Goal: Task Accomplishment & Management: Use online tool/utility

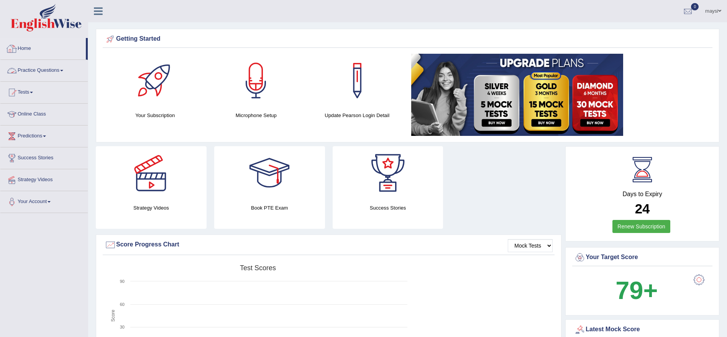
click at [51, 68] on link "Practice Questions" at bounding box center [43, 69] width 87 height 19
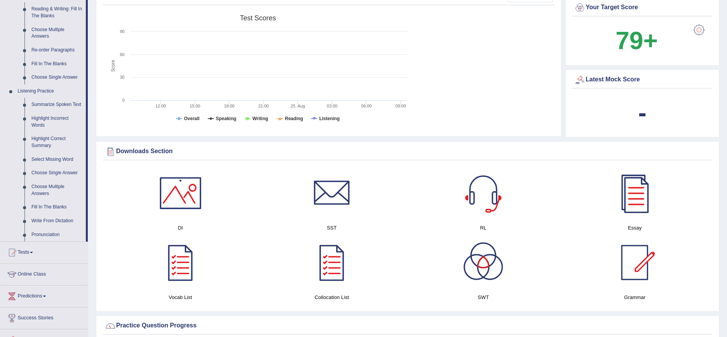
scroll to position [313, 0]
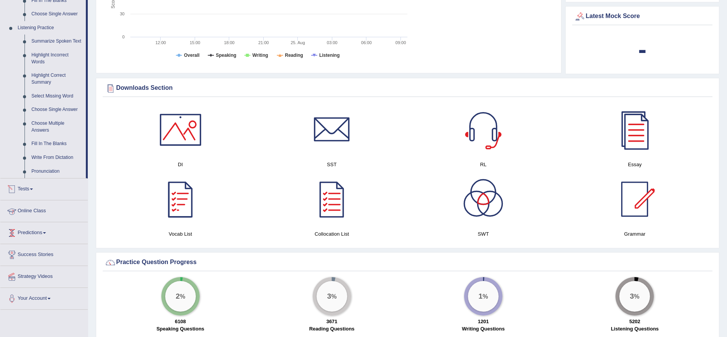
click at [25, 183] on link "Tests" at bounding box center [43, 187] width 87 height 19
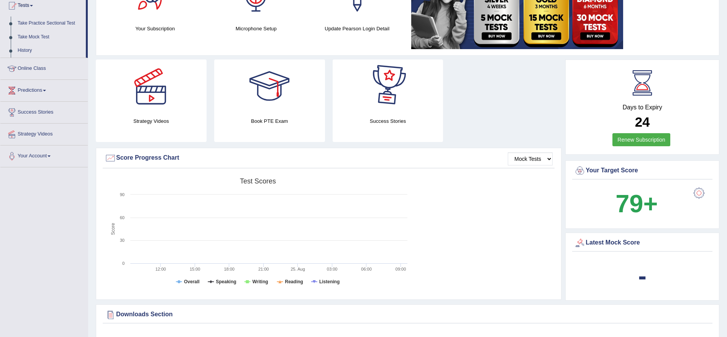
scroll to position [0, 0]
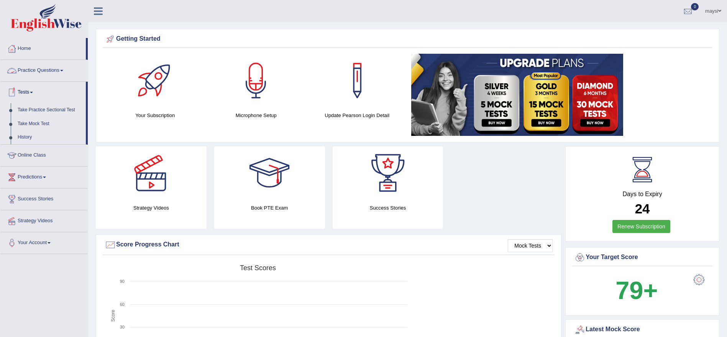
click at [54, 107] on link "Take Practice Sectional Test" at bounding box center [50, 110] width 72 height 14
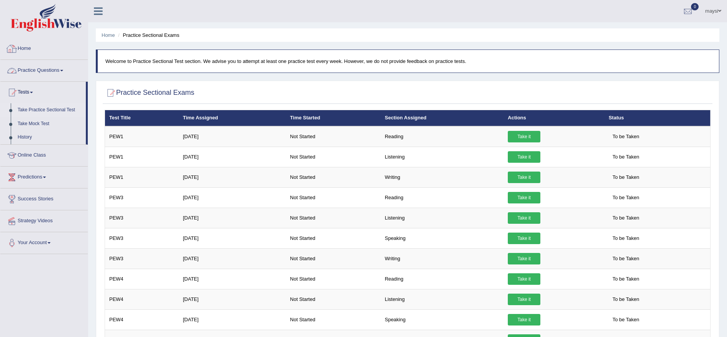
click at [26, 47] on link "Home" at bounding box center [43, 47] width 87 height 19
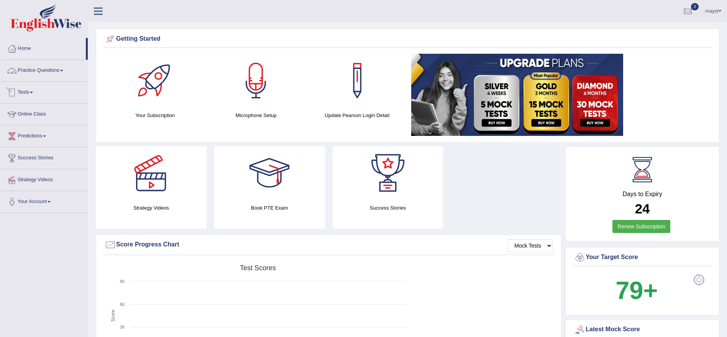
click at [30, 91] on link "Tests" at bounding box center [43, 91] width 87 height 19
click at [59, 110] on link "Take Practice Sectional Test" at bounding box center [50, 110] width 72 height 14
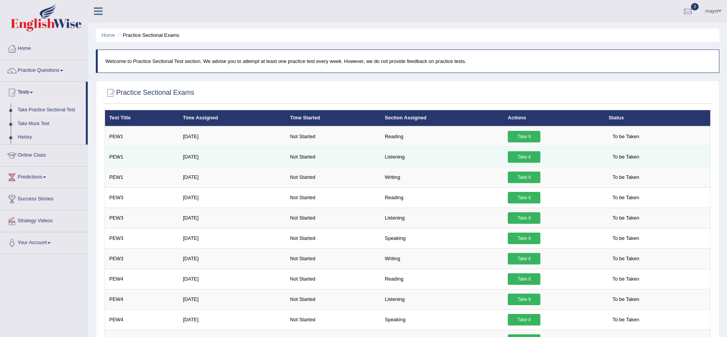
click at [527, 158] on link "Take it" at bounding box center [524, 157] width 33 height 12
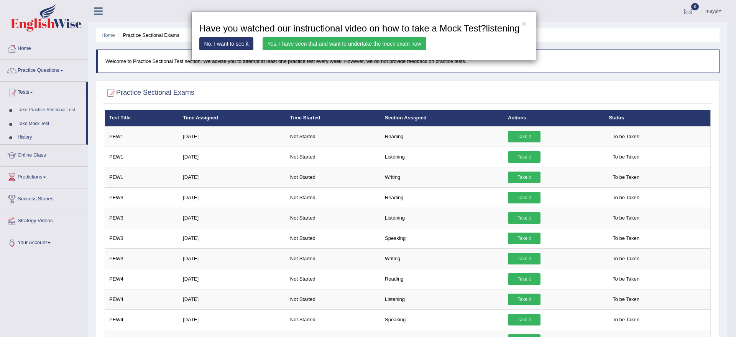
click at [285, 48] on link "Yes, I have seen that and want to undertake the mock exam now" at bounding box center [345, 43] width 164 height 13
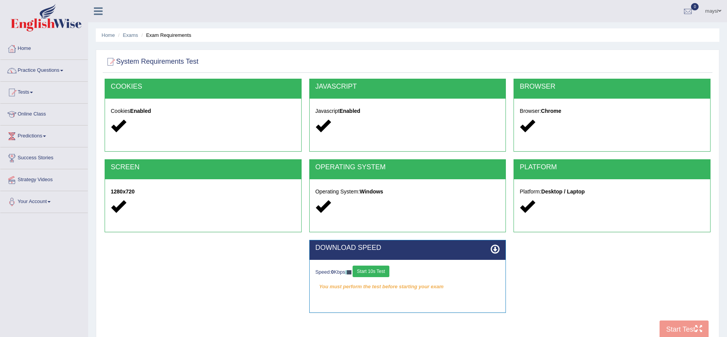
click at [373, 273] on button "Start 10s Test" at bounding box center [371, 271] width 36 height 12
click at [683, 326] on button "Start Test" at bounding box center [684, 329] width 49 height 18
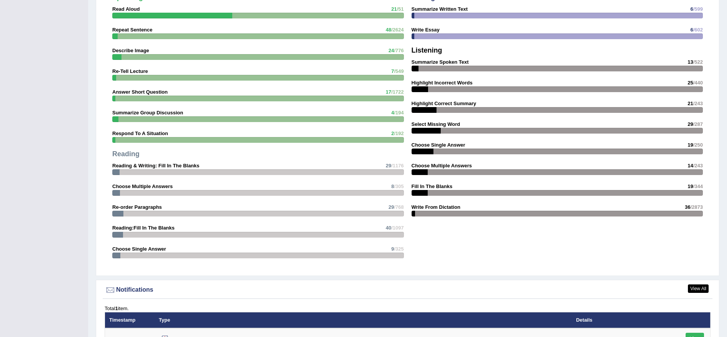
scroll to position [808, 0]
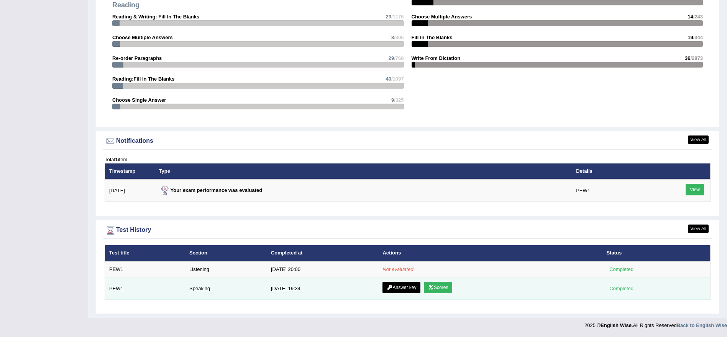
click at [431, 287] on icon at bounding box center [431, 287] width 6 height 5
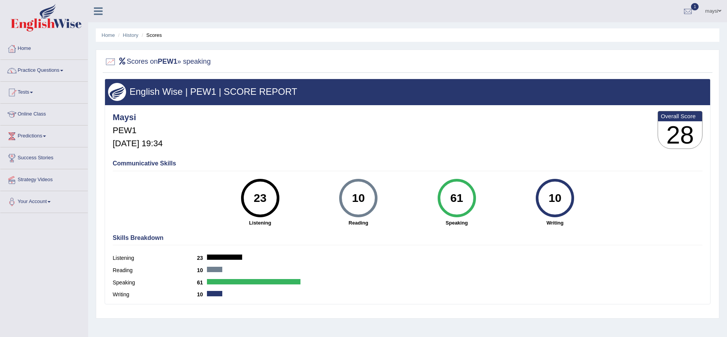
scroll to position [66, 0]
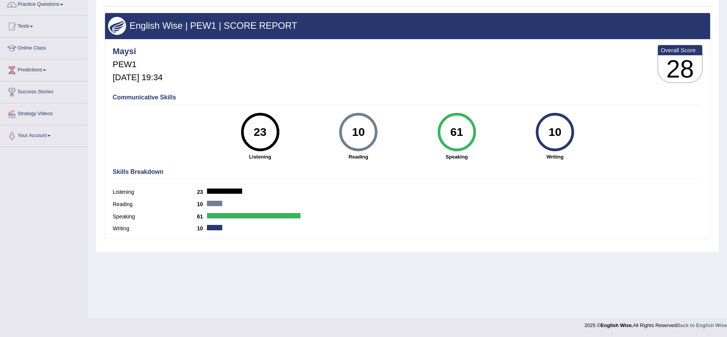
drag, startPoint x: 727, startPoint y: 169, endPoint x: 733, endPoint y: 108, distance: 61.3
click at [727, 108] on html "Toggle navigation Home Practice Questions Speaking Practice Read Aloud Repeat S…" at bounding box center [363, 102] width 727 height 337
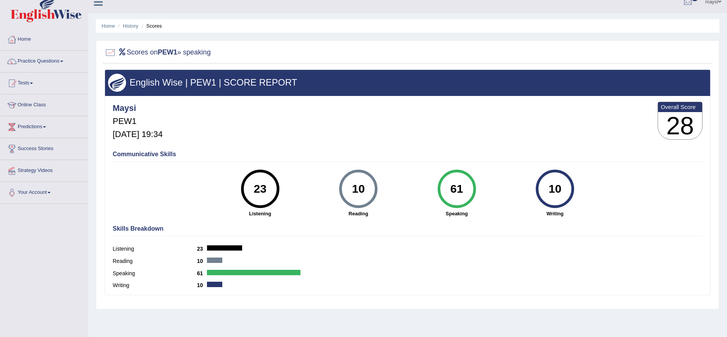
scroll to position [0, 0]
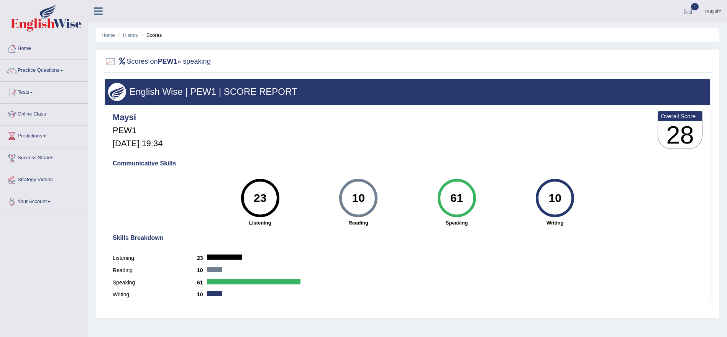
click at [28, 52] on link "Home" at bounding box center [43, 47] width 87 height 19
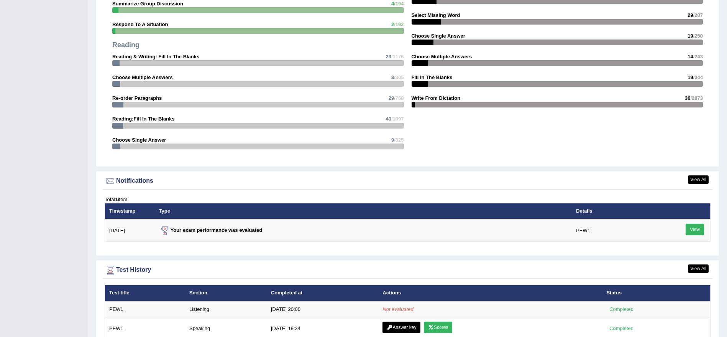
scroll to position [808, 0]
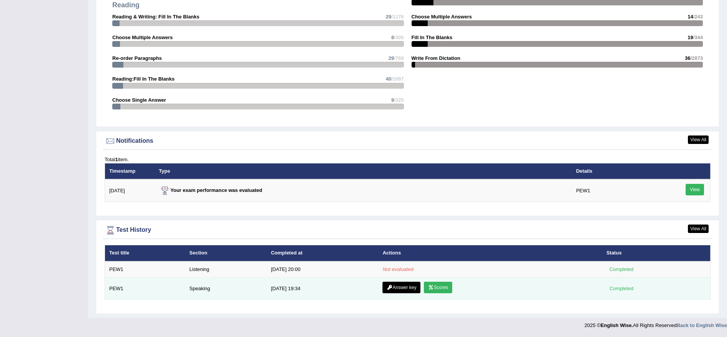
click at [439, 289] on link "Scores" at bounding box center [438, 287] width 28 height 12
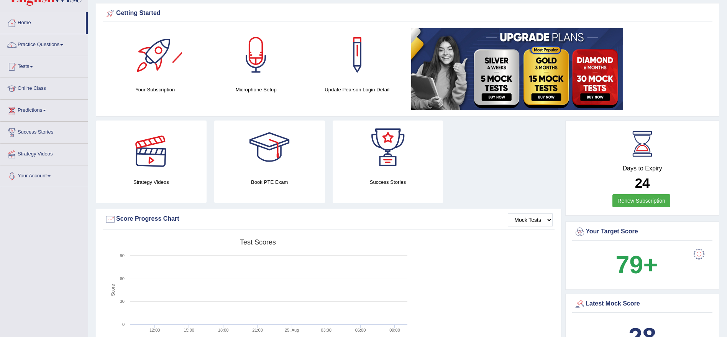
scroll to position [3, 0]
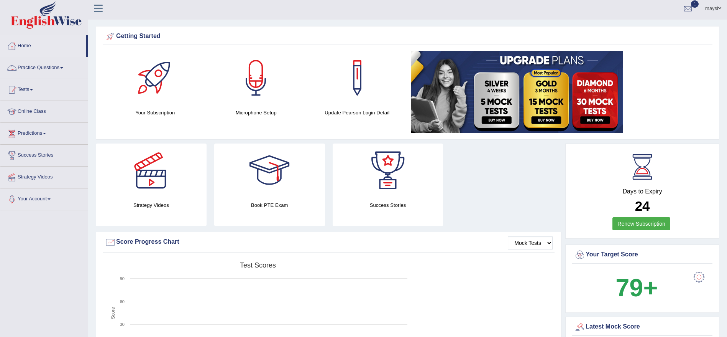
click at [56, 69] on link "Practice Questions" at bounding box center [43, 66] width 87 height 19
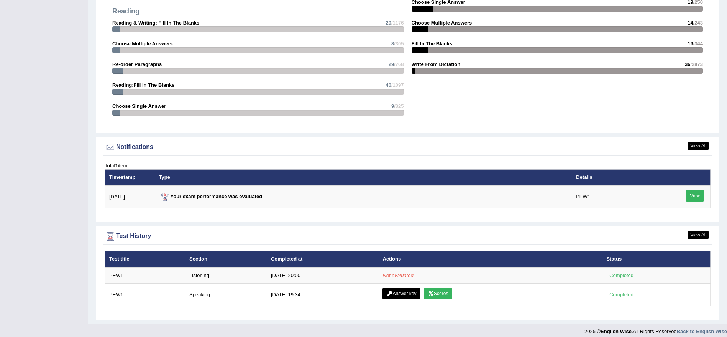
scroll to position [808, 0]
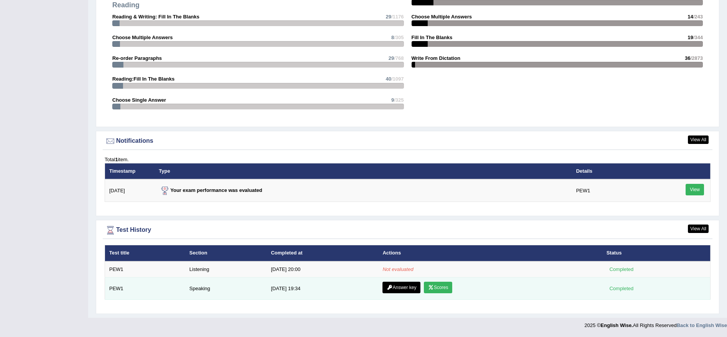
click at [407, 287] on link "Answer key" at bounding box center [402, 287] width 38 height 12
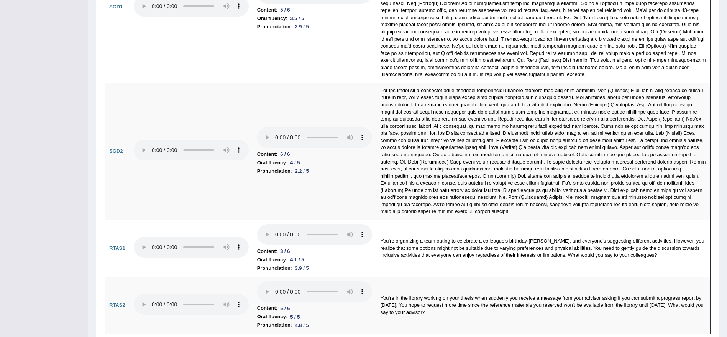
scroll to position [2485, 0]
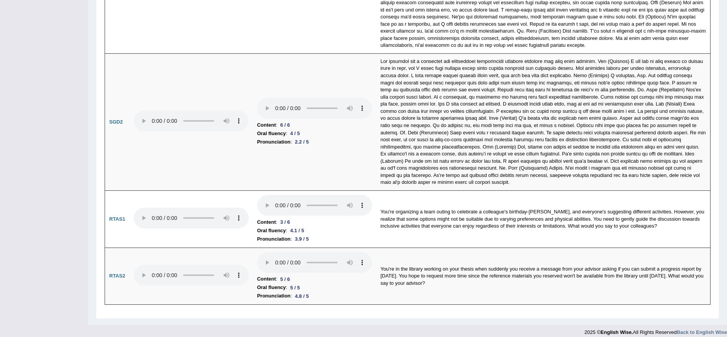
drag, startPoint x: 731, startPoint y: 44, endPoint x: 736, endPoint y: 325, distance: 281.4
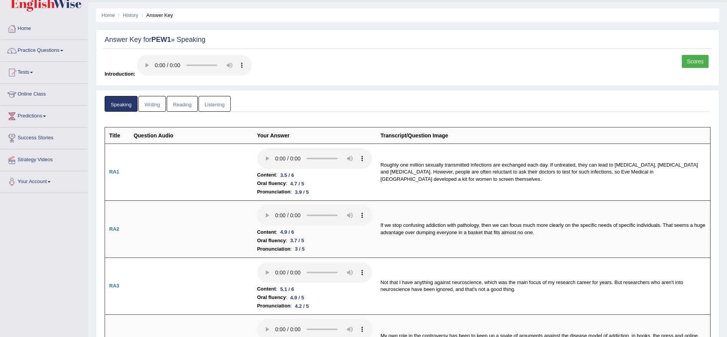
scroll to position [0, 0]
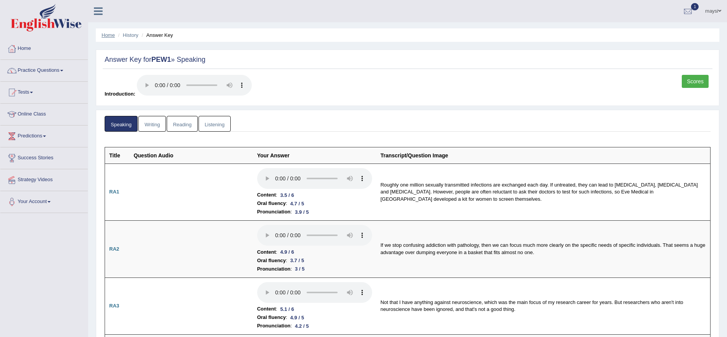
click at [107, 35] on link "Home" at bounding box center [108, 35] width 13 height 6
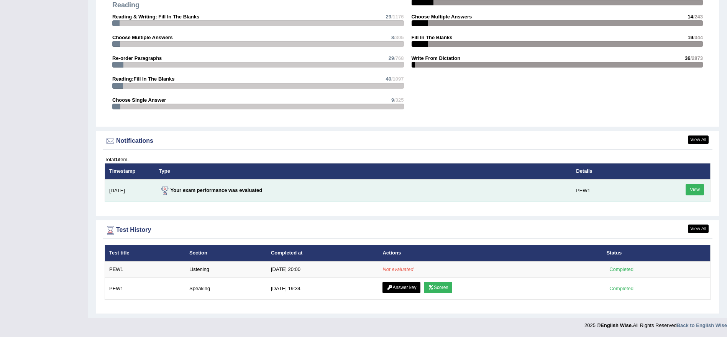
click at [701, 189] on link "View" at bounding box center [695, 190] width 18 height 12
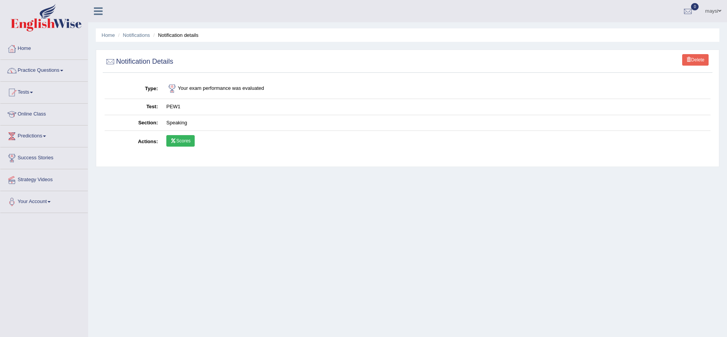
click at [177, 139] on link "Scores" at bounding box center [180, 141] width 28 height 12
click at [23, 45] on link "Home" at bounding box center [43, 47] width 87 height 19
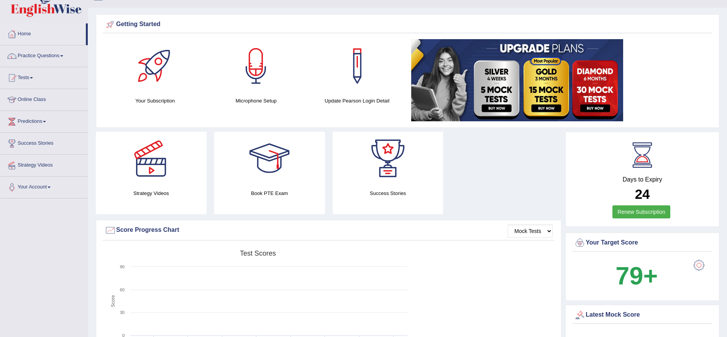
scroll to position [10, 0]
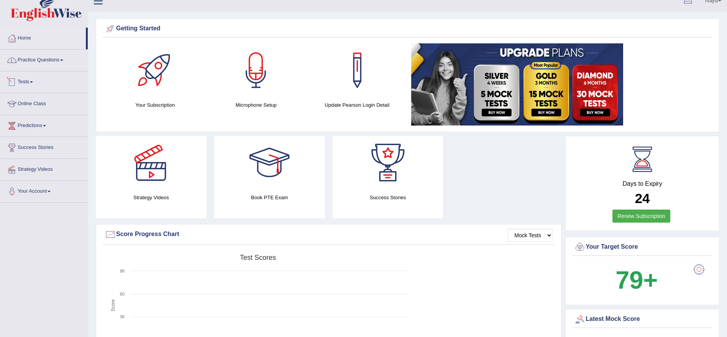
click at [30, 80] on link "Tests" at bounding box center [43, 80] width 87 height 19
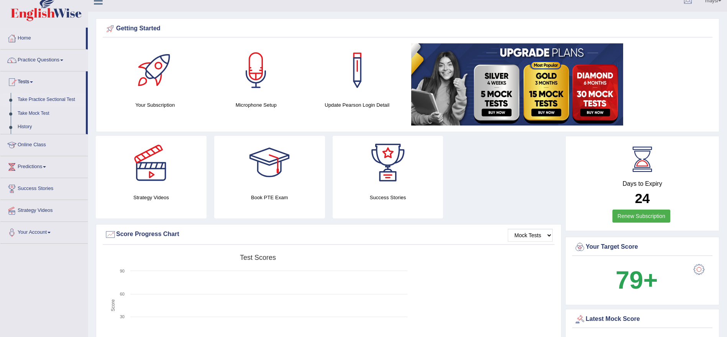
click at [56, 97] on link "Take Practice Sectional Test" at bounding box center [50, 100] width 72 height 14
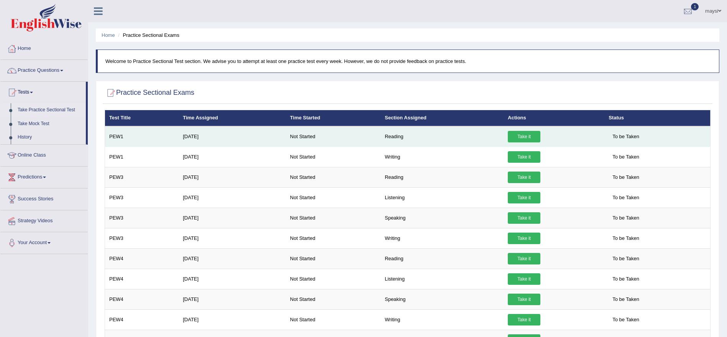
click at [523, 136] on link "Take it" at bounding box center [524, 137] width 33 height 12
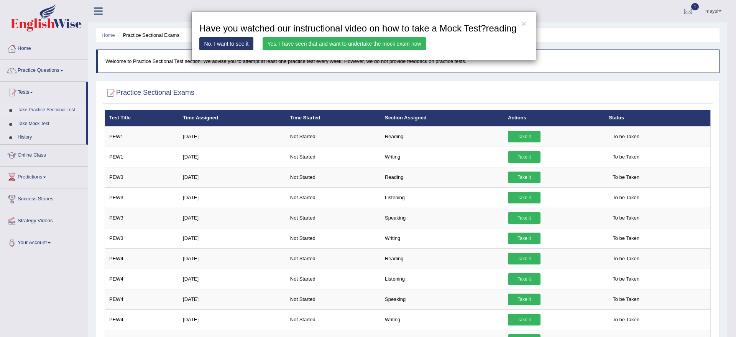
click at [313, 41] on link "Yes, I have seen that and want to undertake the mock exam now" at bounding box center [345, 43] width 164 height 13
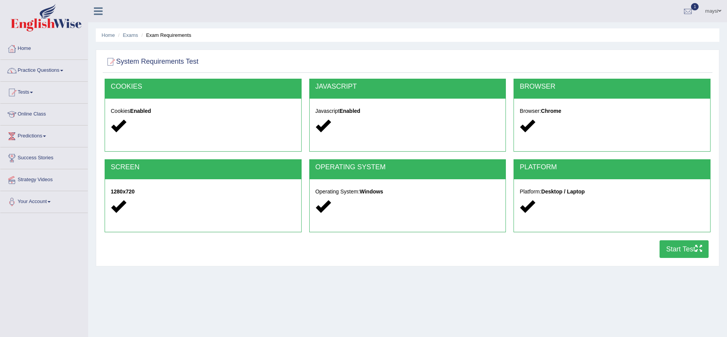
click at [676, 248] on button "Start Test" at bounding box center [684, 249] width 49 height 18
